Goal: Transaction & Acquisition: Book appointment/travel/reservation

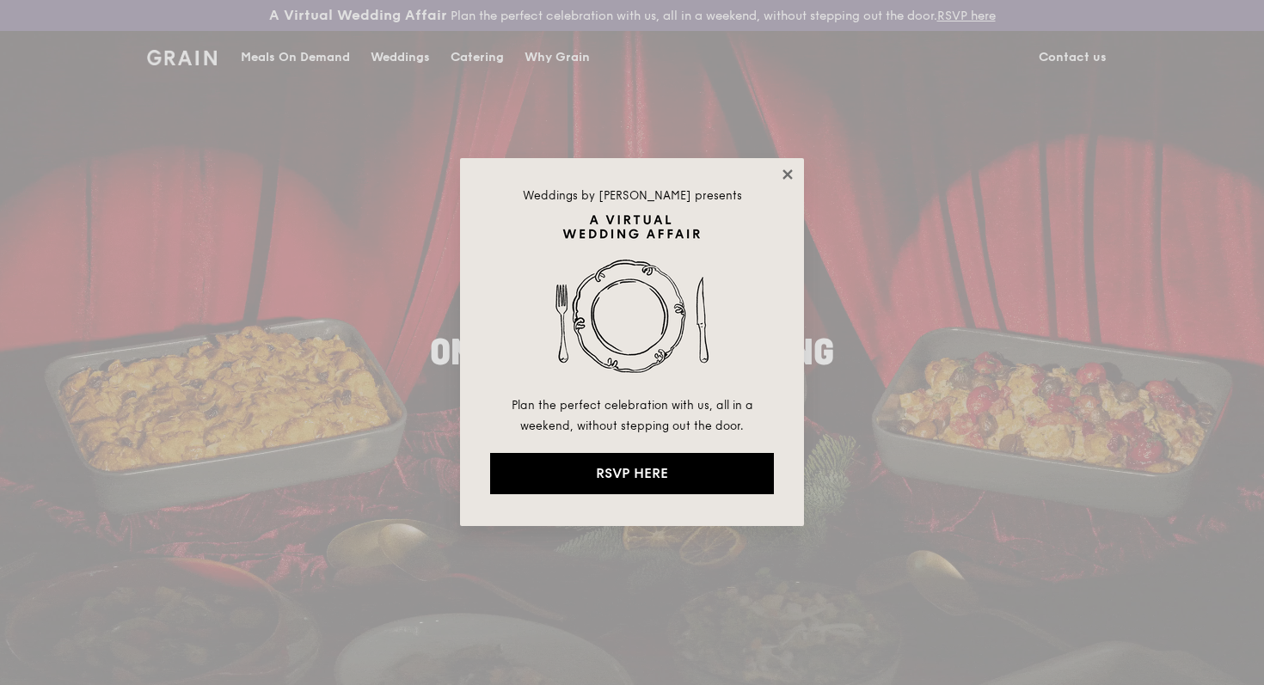
click at [787, 170] on icon at bounding box center [787, 174] width 15 height 15
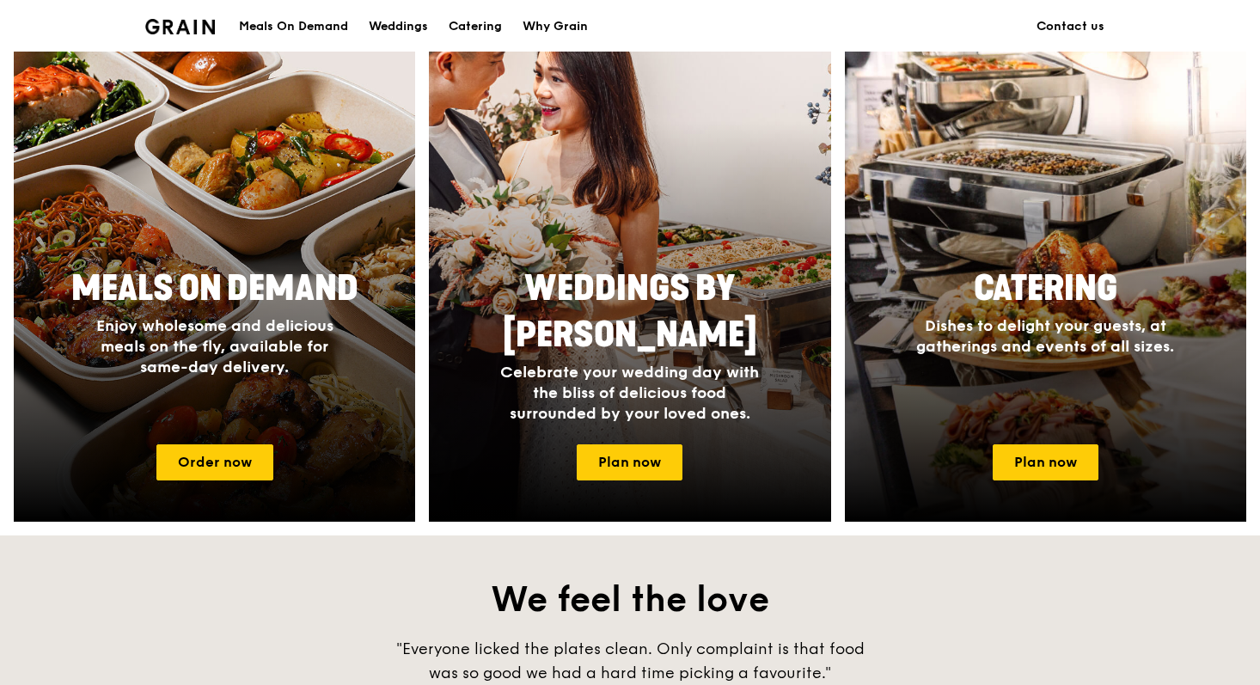
scroll to position [883, 0]
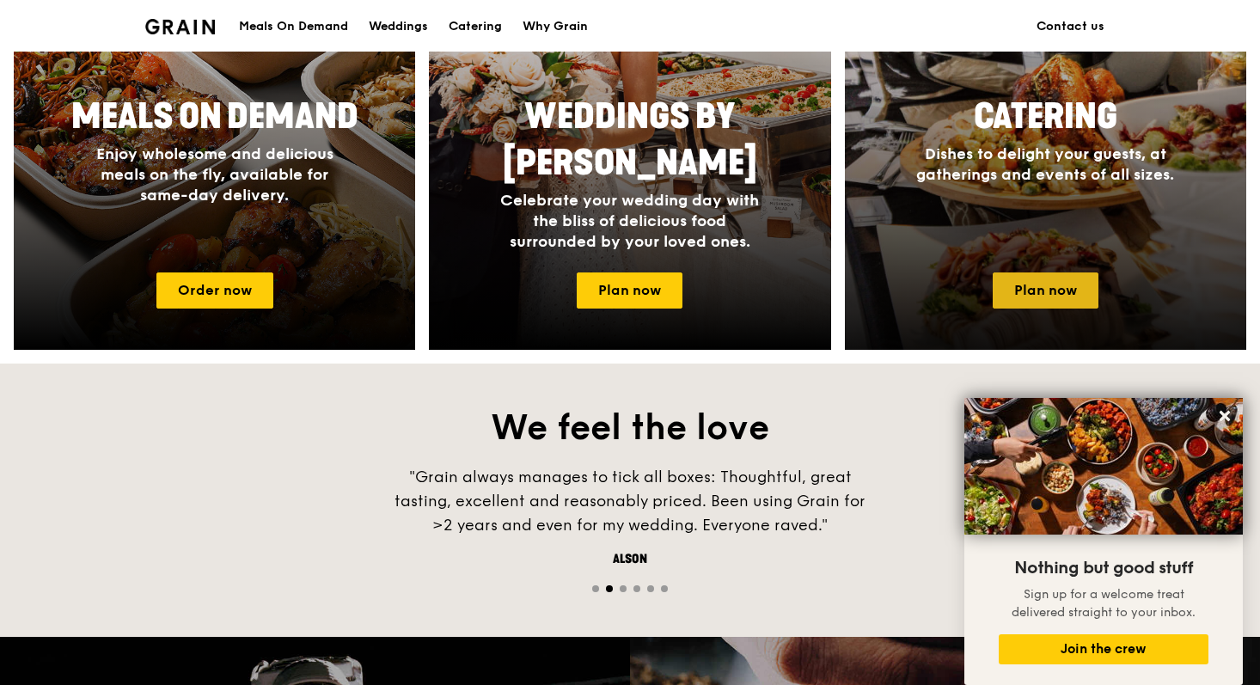
click at [1004, 279] on link "Plan now" at bounding box center [1046, 291] width 106 height 36
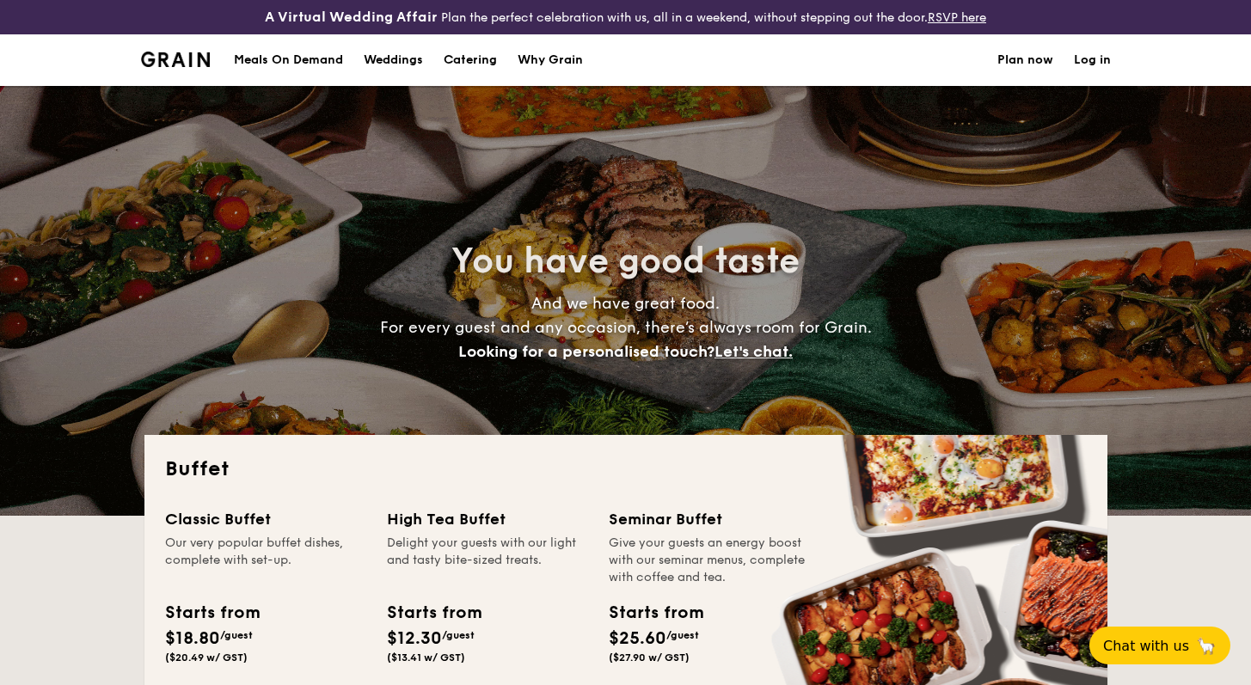
select select
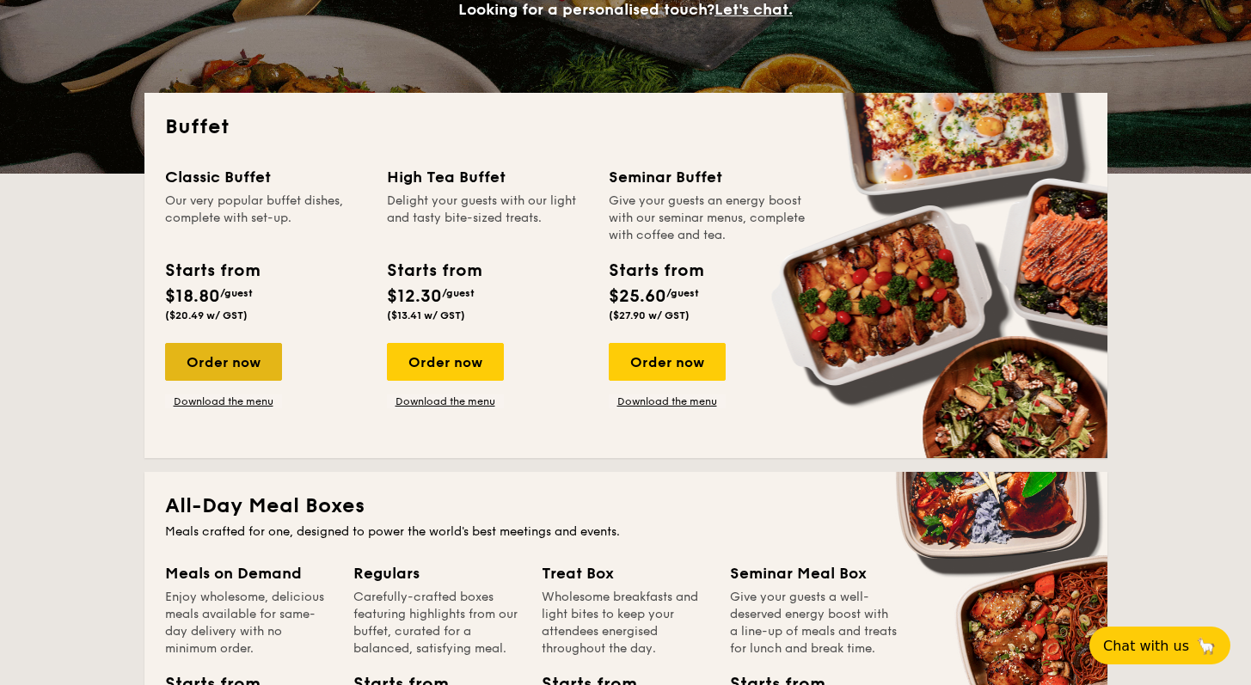
scroll to position [351, 0]
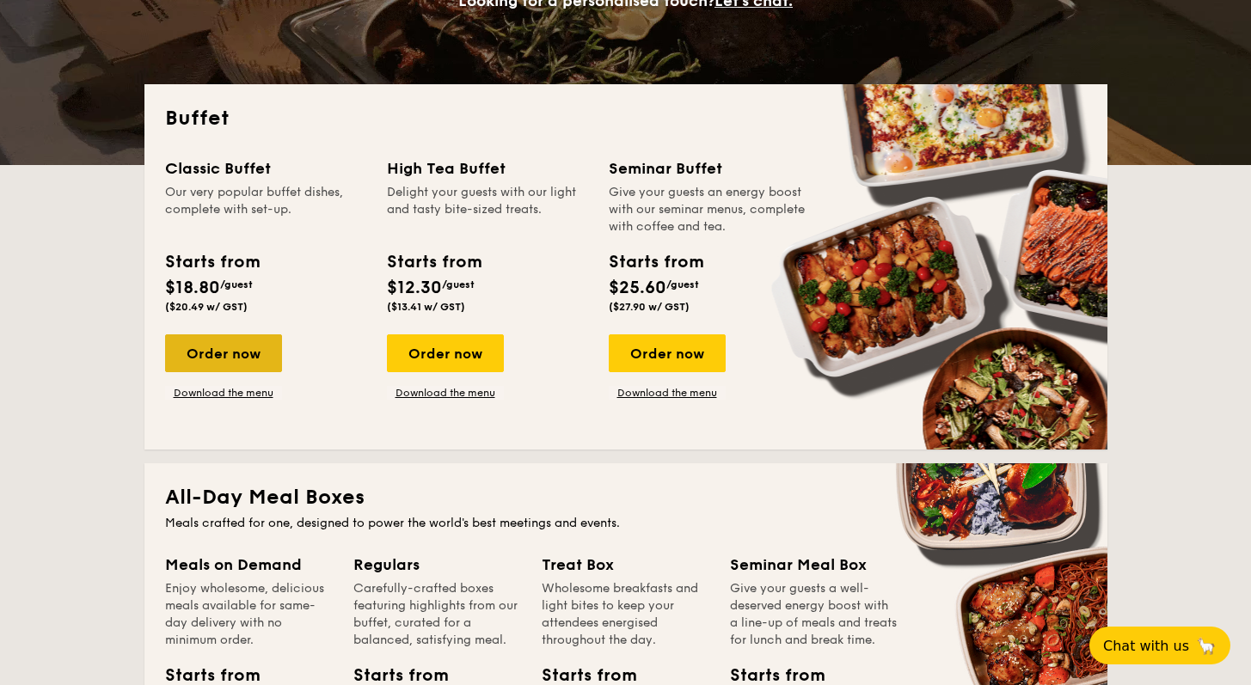
click at [245, 360] on div "Order now" at bounding box center [223, 353] width 117 height 38
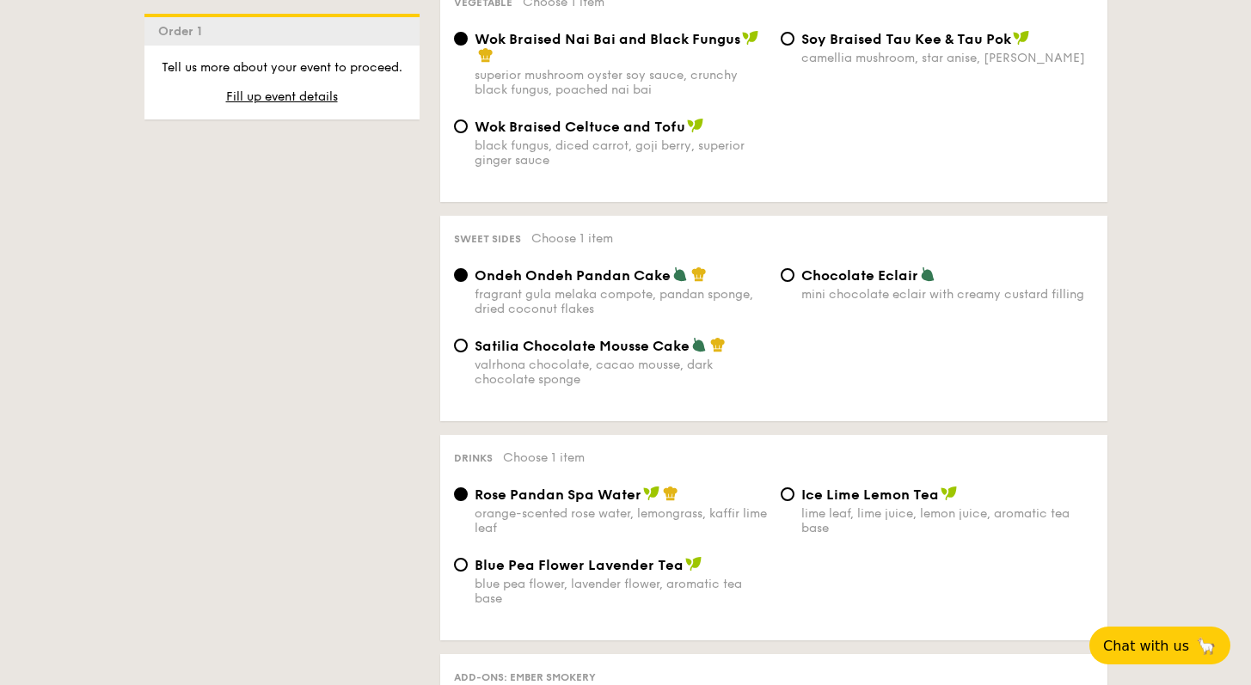
scroll to position [1415, 0]
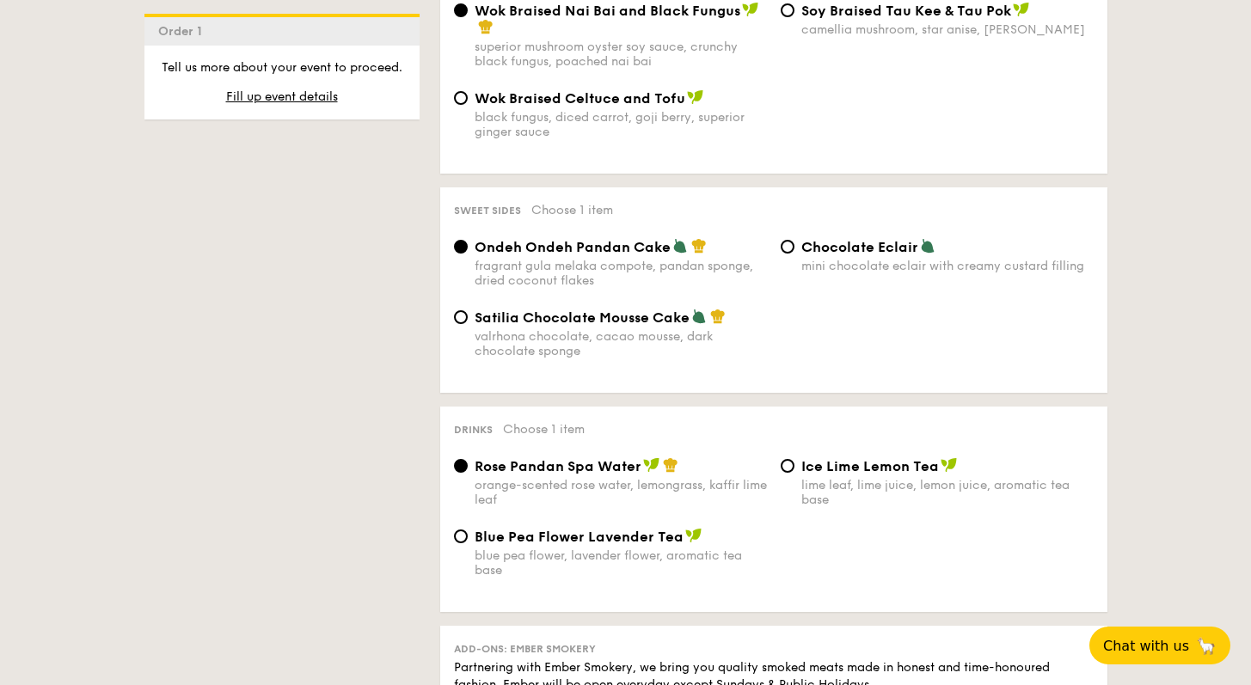
click at [561, 326] on span "Satilia Chocolate Mousse Cake" at bounding box center [582, 318] width 215 height 16
click at [468, 324] on input "Satilia Chocolate Mousse Cake valrhona chocolate, cacao mousse, dark chocolate …" at bounding box center [461, 317] width 14 height 14
radio input "true"
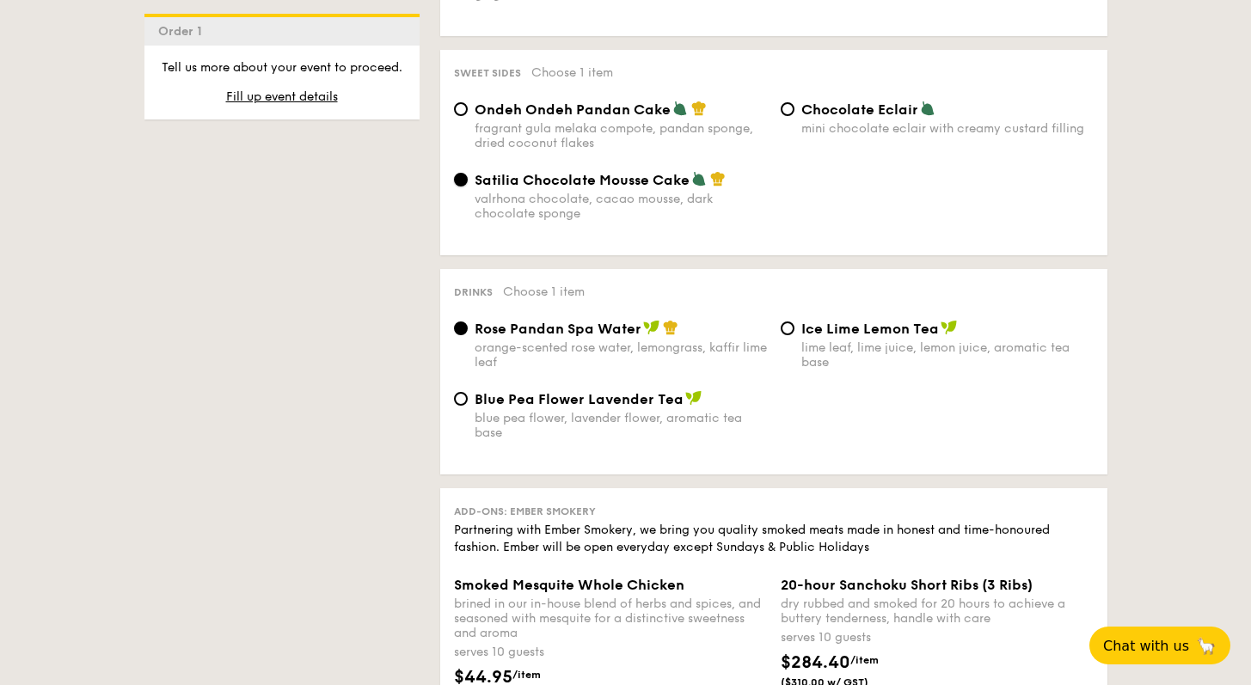
scroll to position [1605, 0]
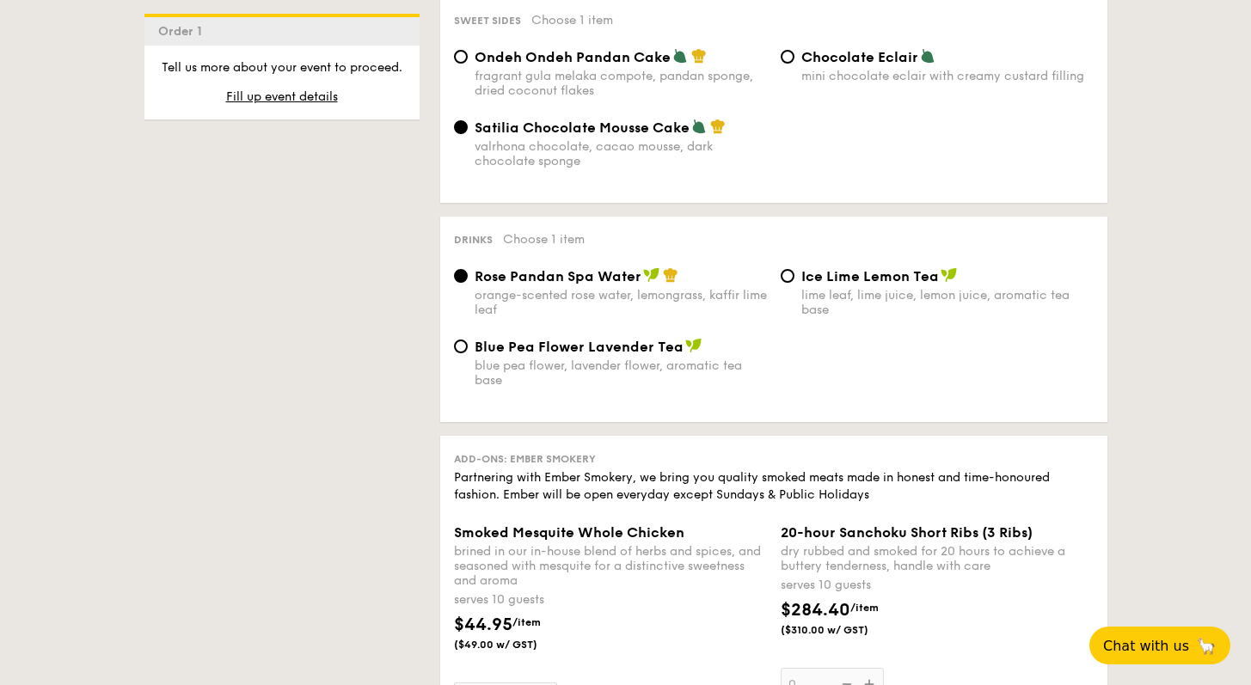
click at [602, 378] on div "blue pea flower, lavender flower, aromatic tea base" at bounding box center [621, 373] width 292 height 29
click at [468, 353] on input "Blue Pea Flower Lavender Tea blue pea flower, lavender flower, aromatic tea base" at bounding box center [461, 347] width 14 height 14
radio input "true"
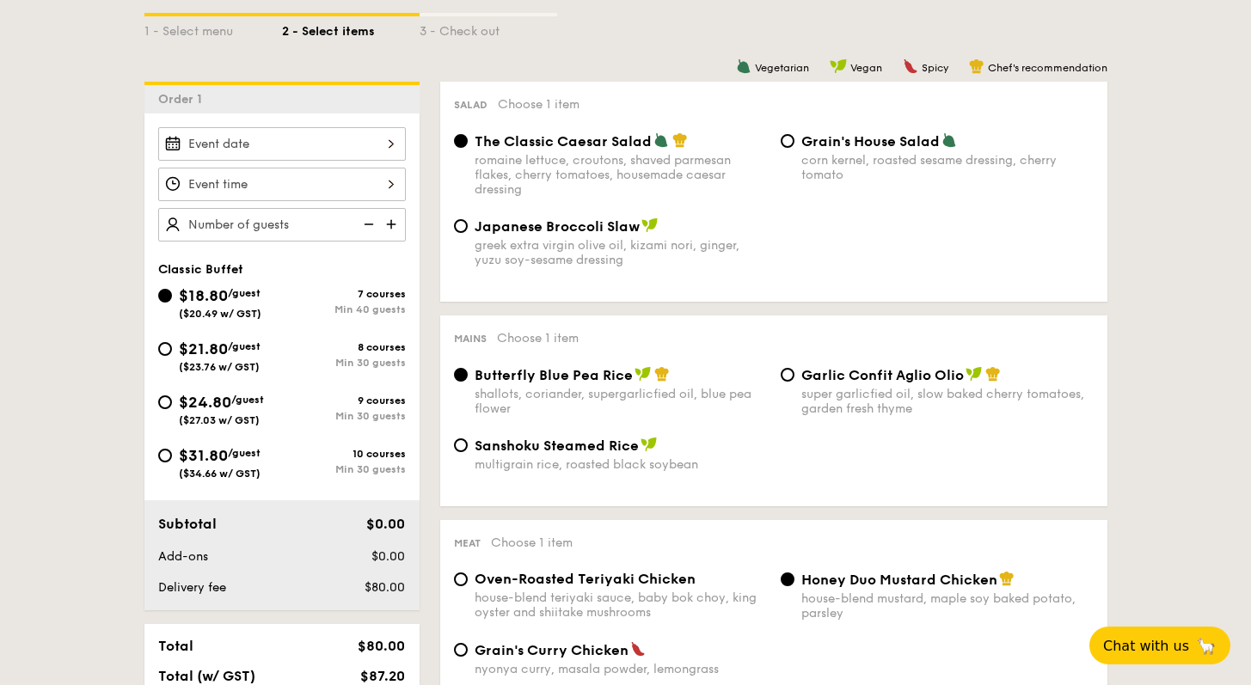
scroll to position [481, 0]
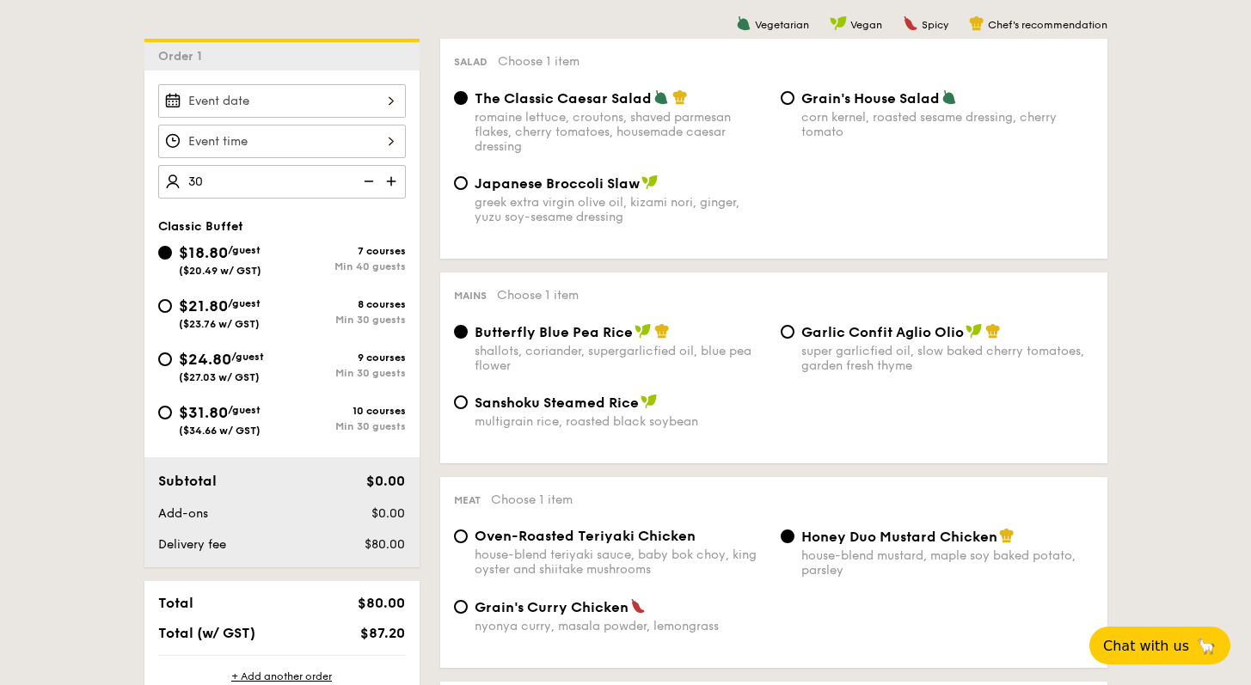
click at [219, 91] on div at bounding box center [282, 101] width 248 height 34
type input "40 guests"
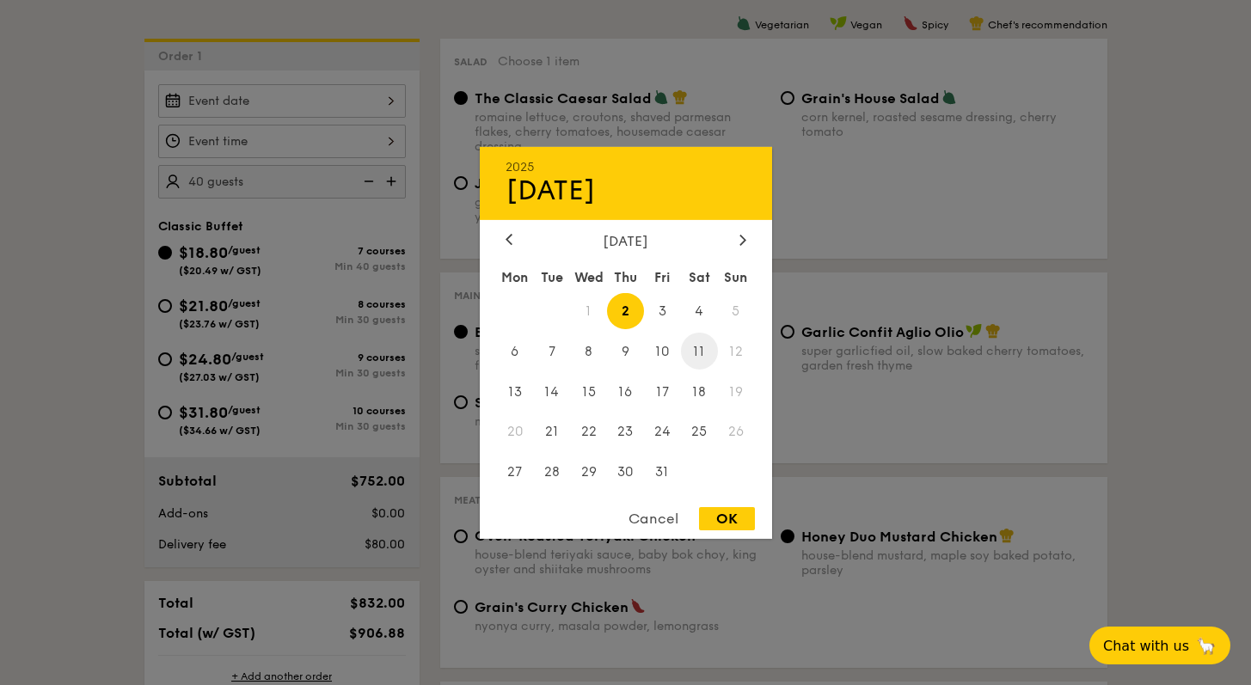
click at [698, 345] on span "11" at bounding box center [699, 351] width 37 height 37
click at [739, 512] on div "OK" at bounding box center [727, 518] width 56 height 23
type input "[DATE]"
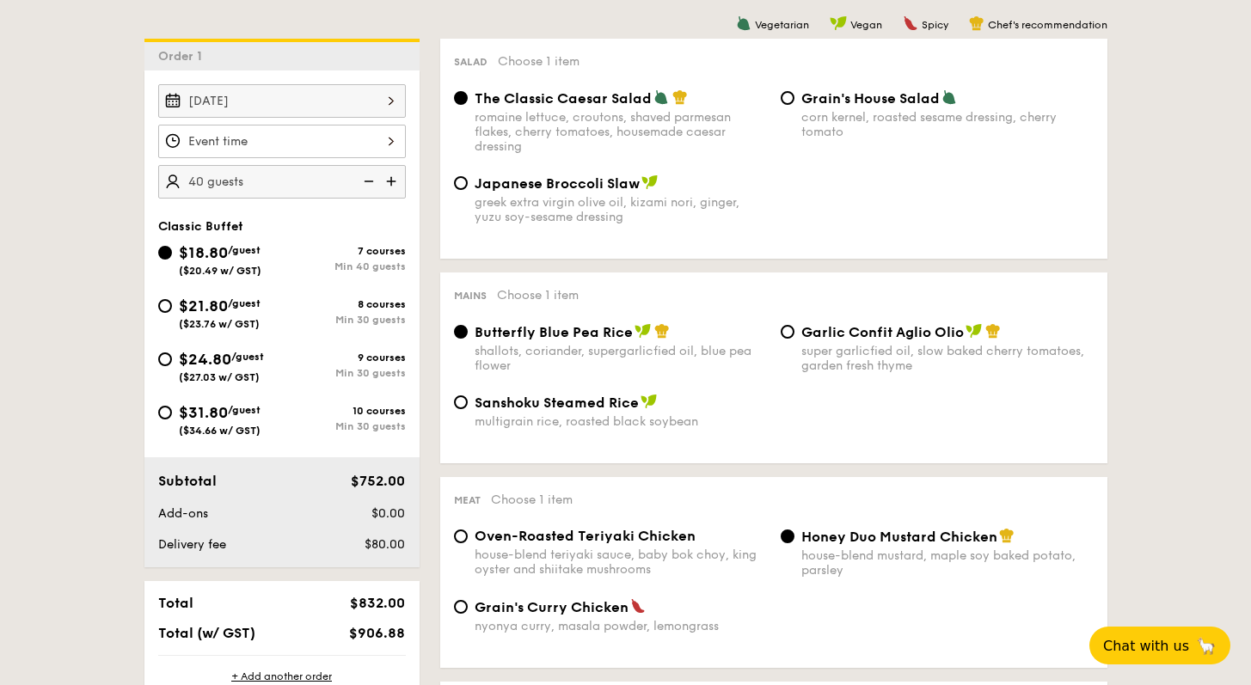
click at [301, 142] on div at bounding box center [282, 142] width 248 height 34
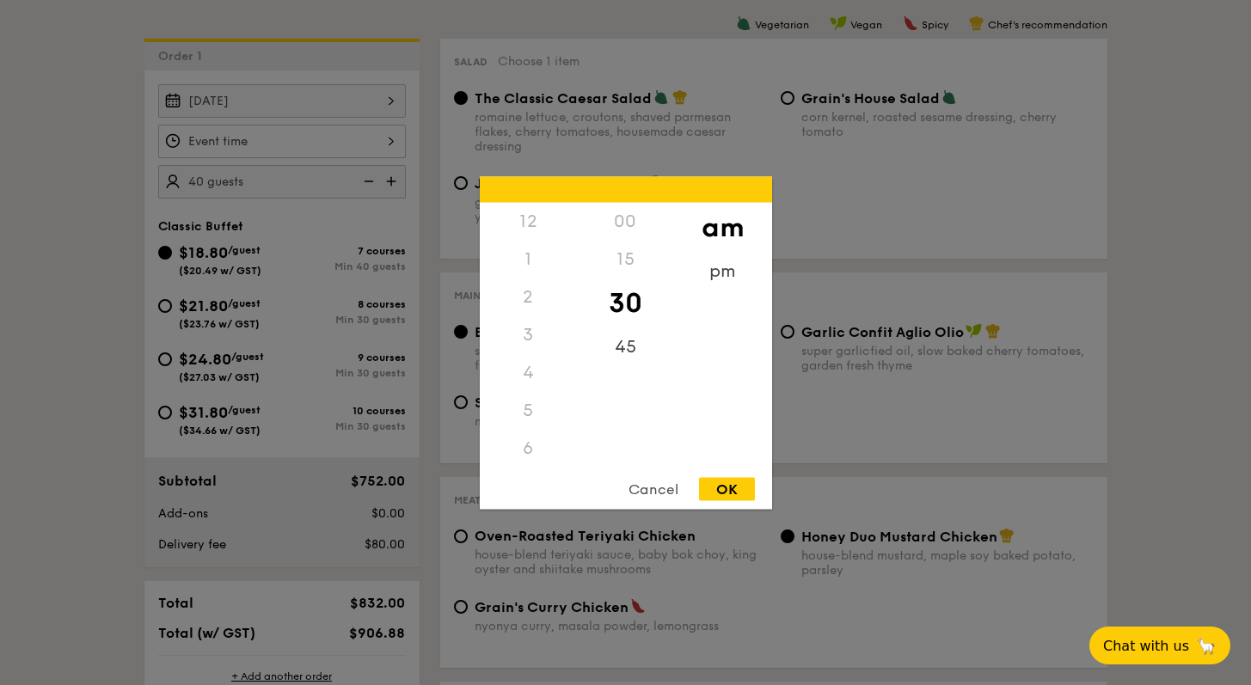
scroll to position [189, 0]
click at [703, 261] on div "pm" at bounding box center [722, 277] width 97 height 50
click at [536, 257] on div "6" at bounding box center [528, 265] width 97 height 50
click at [735, 494] on div "OK" at bounding box center [727, 488] width 56 height 23
type input "6:30PM"
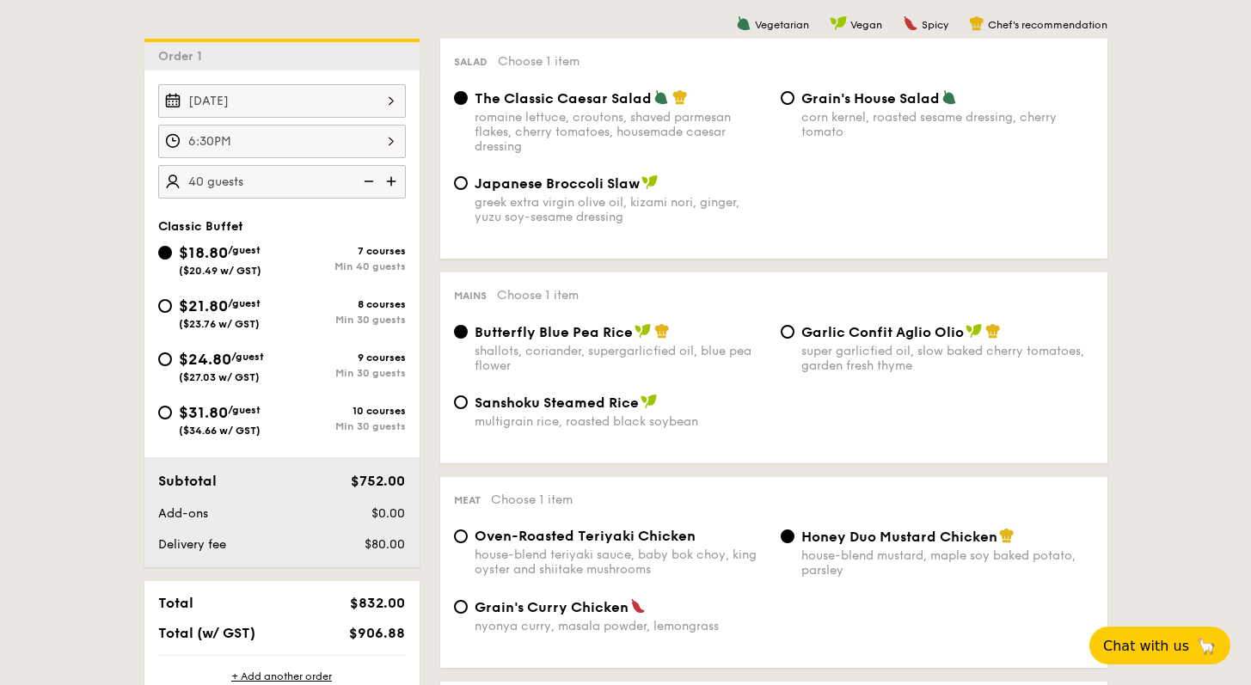
click at [371, 186] on img at bounding box center [367, 181] width 26 height 33
click at [369, 175] on img at bounding box center [367, 181] width 26 height 33
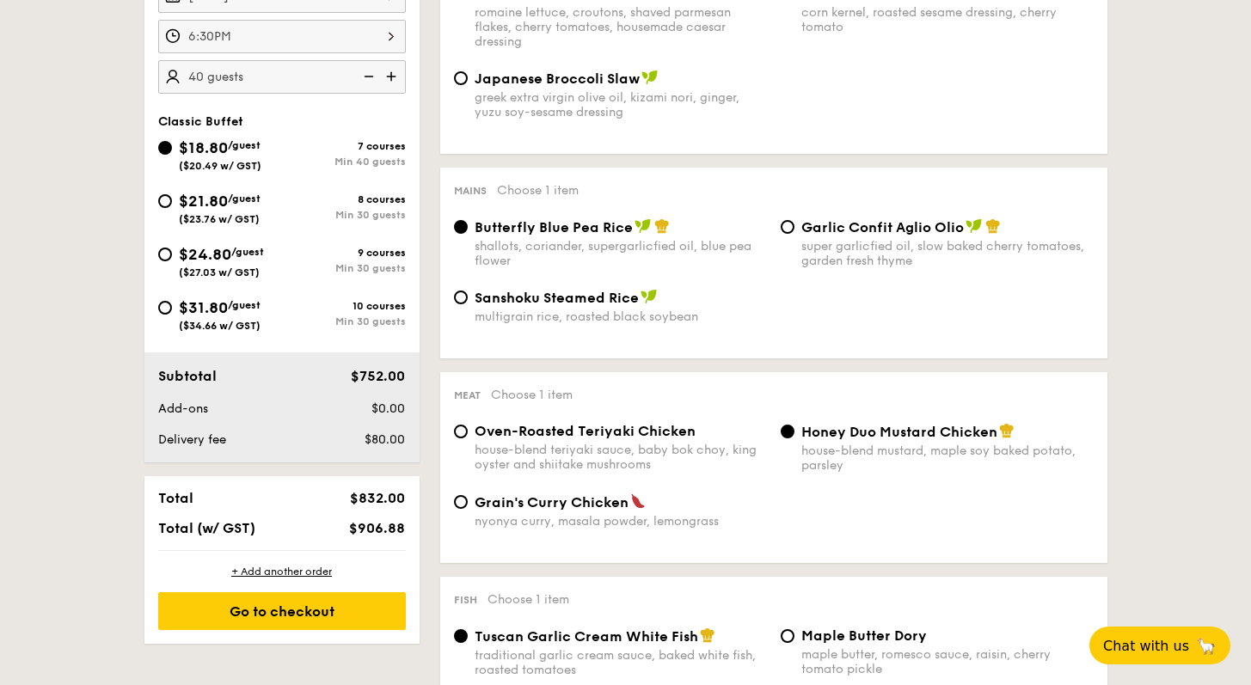
scroll to position [562, 0]
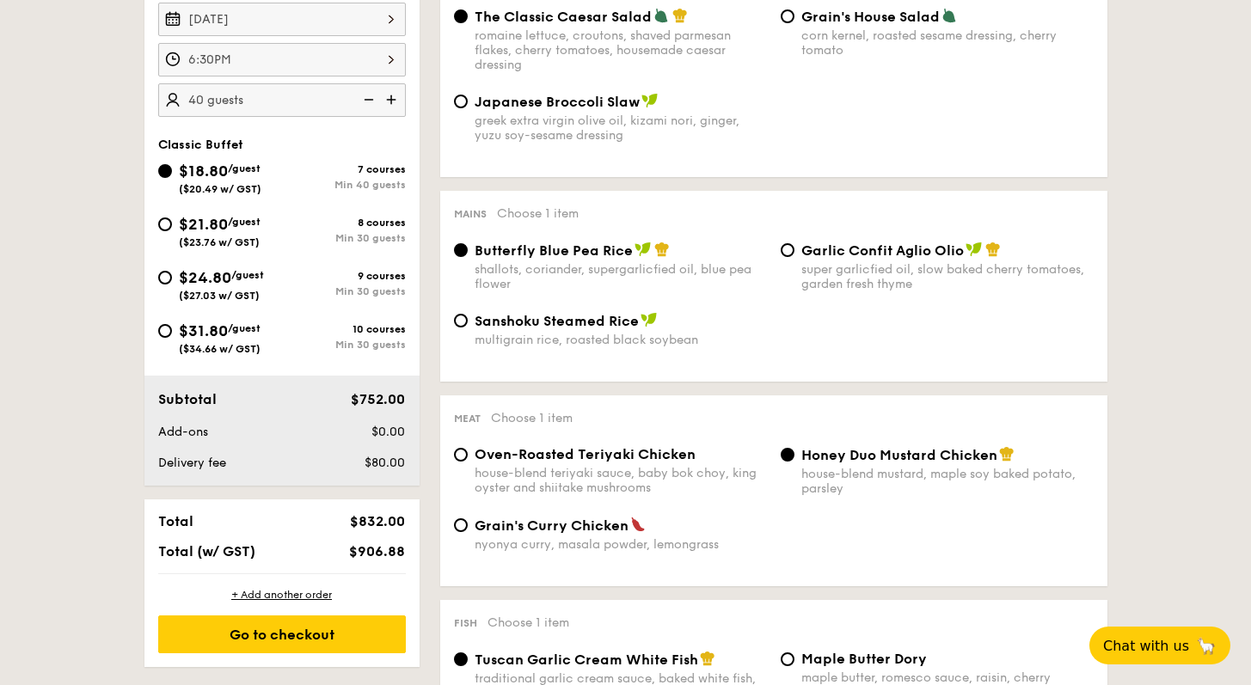
click at [169, 217] on div "$21.80 /guest ($23.76 w/ GST)" at bounding box center [220, 230] width 124 height 36
click at [169, 218] on input "$21.80 /guest ($23.76 w/ GST) 8 courses Min 30 guests" at bounding box center [165, 225] width 14 height 14
radio input "true"
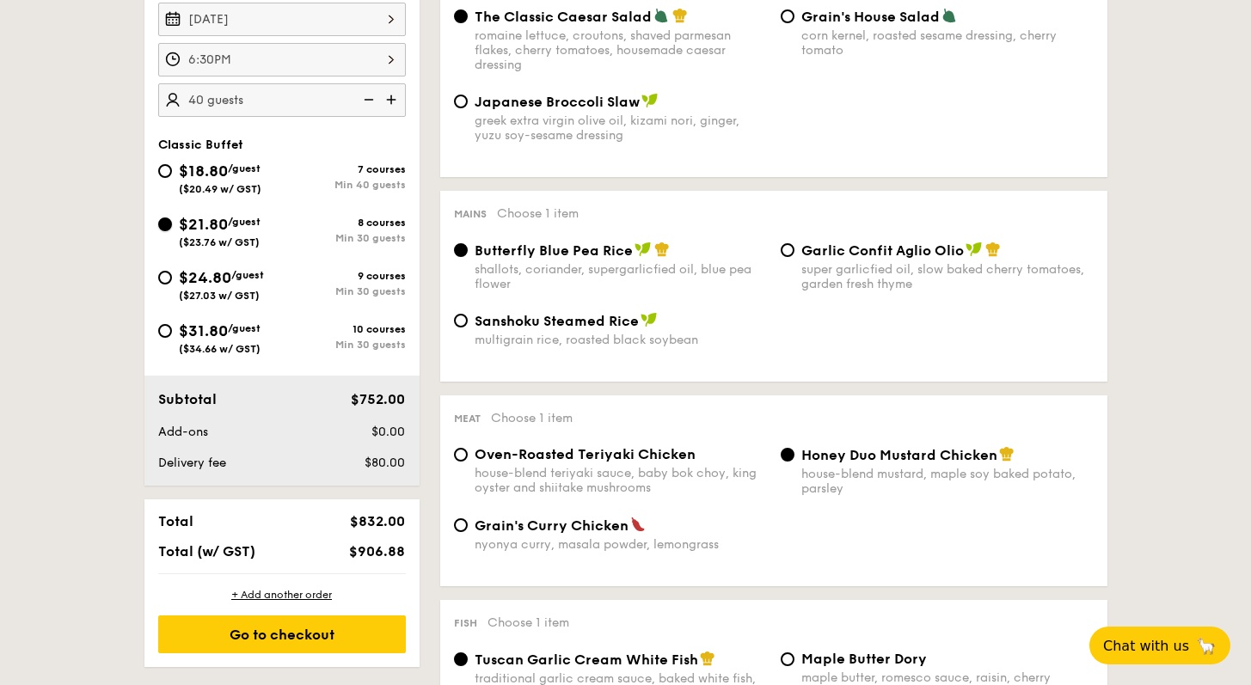
radio input "true"
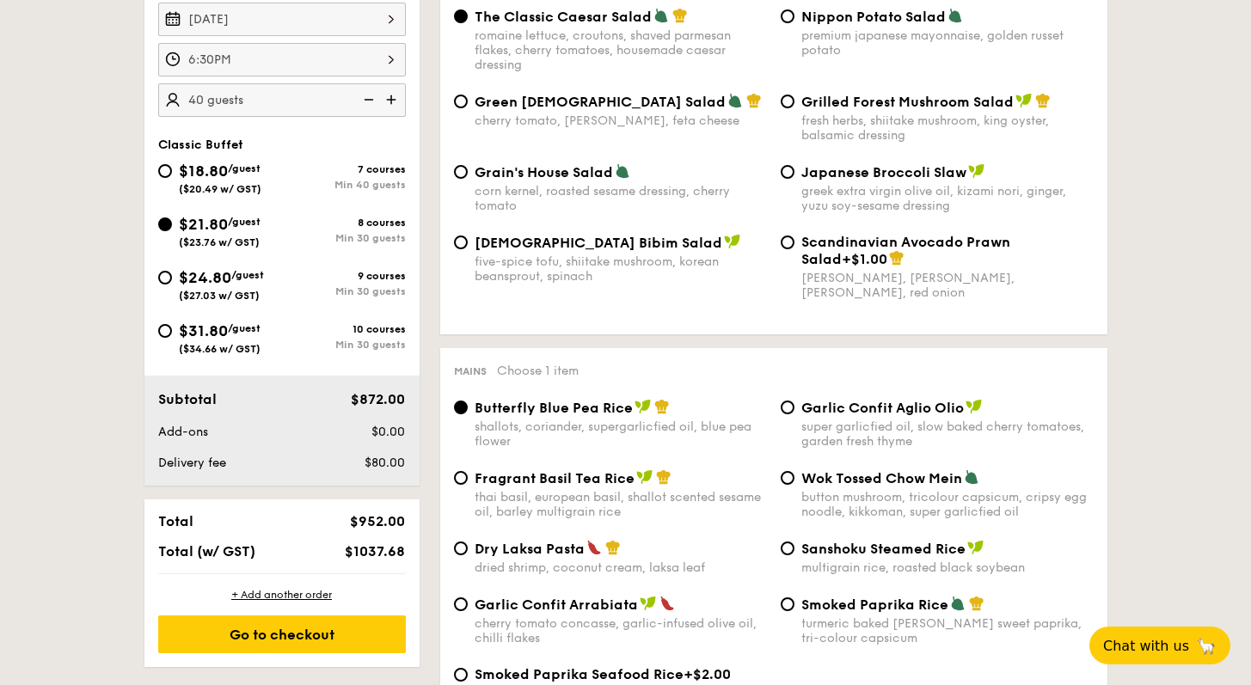
click at [368, 100] on img at bounding box center [367, 99] width 26 height 33
type input "30 guests"
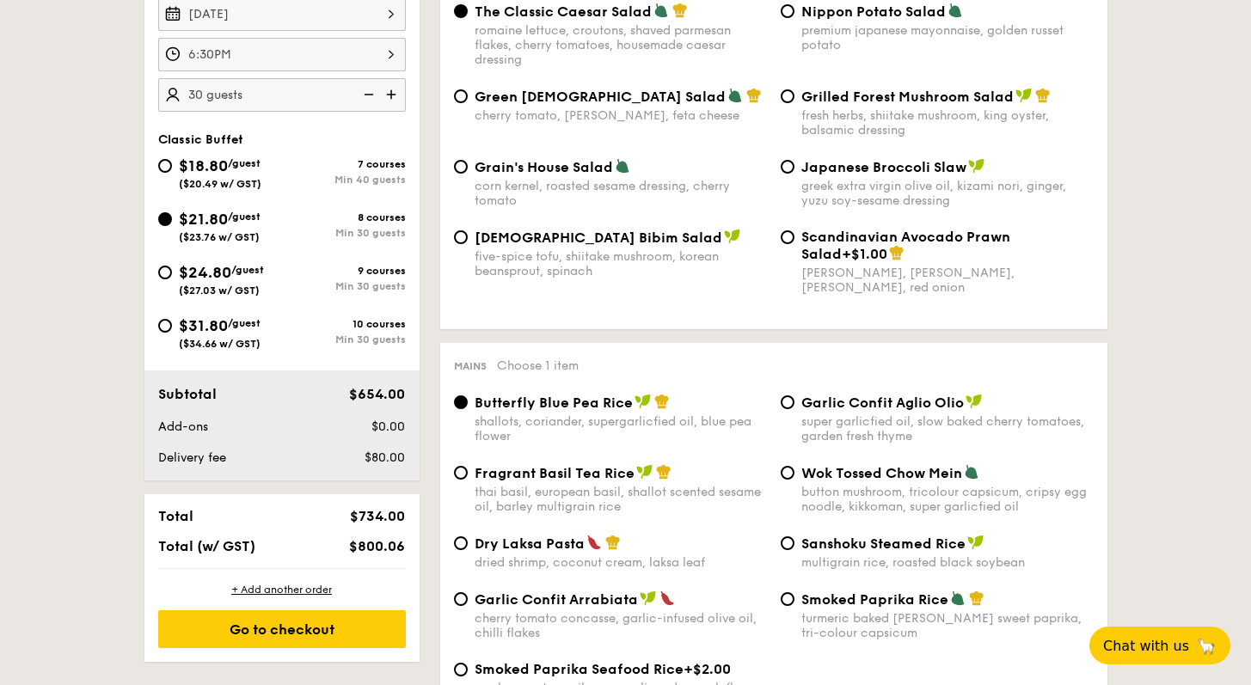
scroll to position [482, 0]
